Goal: Find specific page/section: Find specific page/section

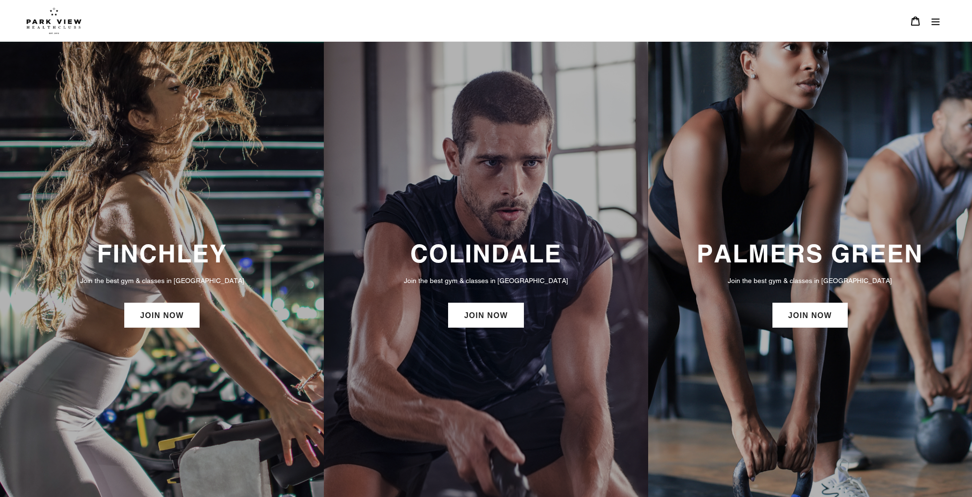
click at [851, 246] on h3 "PALMERS GREEN" at bounding box center [810, 253] width 305 height 29
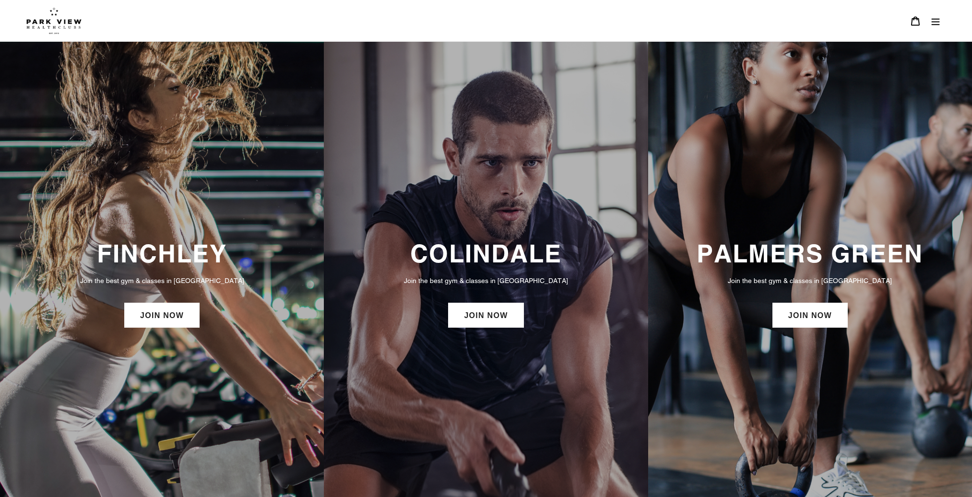
click at [933, 20] on icon "Menu" at bounding box center [936, 21] width 10 height 10
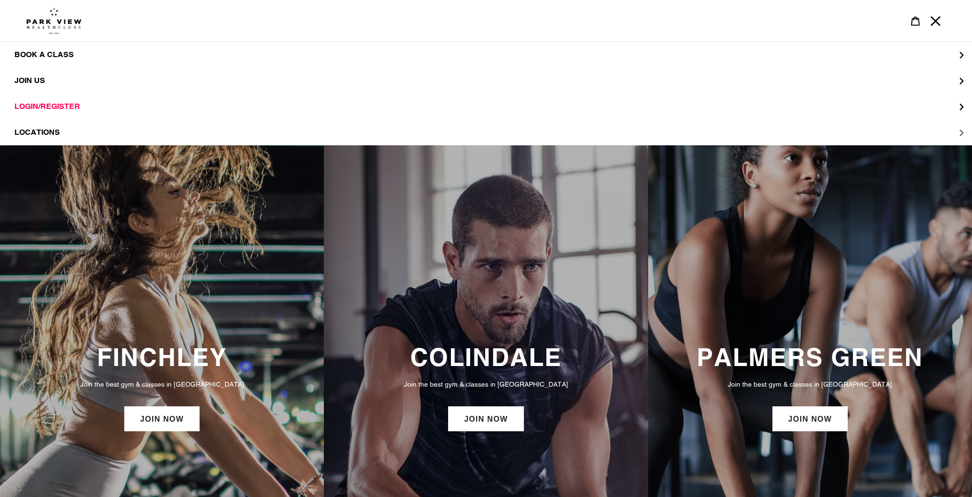
click at [129, 130] on button "LOCATIONS" at bounding box center [486, 133] width 972 height 26
click at [82, 129] on span "Palmers Green" at bounding box center [68, 133] width 68 height 10
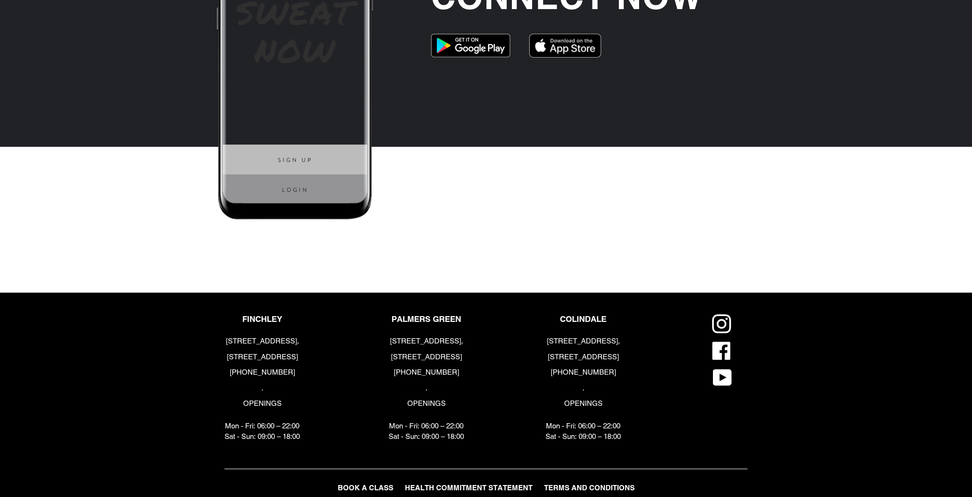
scroll to position [2233, 0]
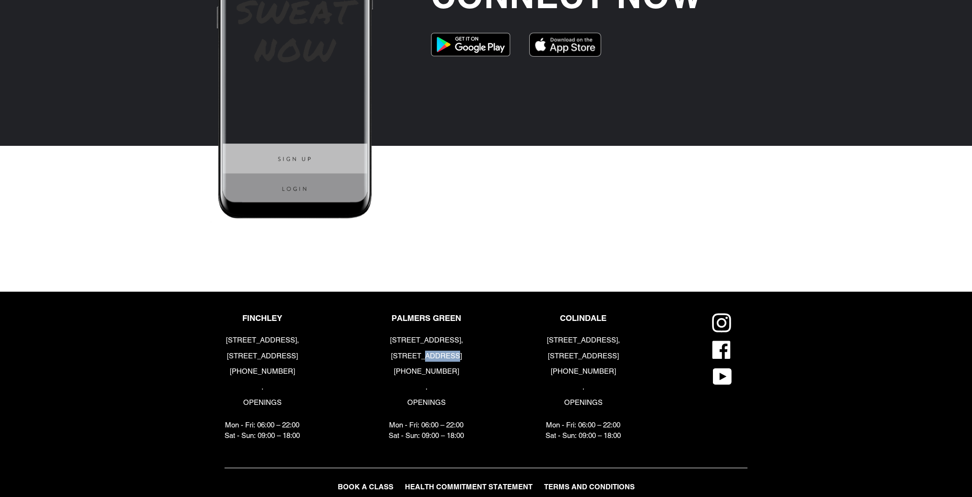
drag, startPoint x: 428, startPoint y: 355, endPoint x: 456, endPoint y: 351, distance: 28.1
click at [455, 353] on p "[STREET_ADDRESS]" at bounding box center [426, 356] width 75 height 11
copy p "N13 5TU"
